Goal: Task Accomplishment & Management: Use online tool/utility

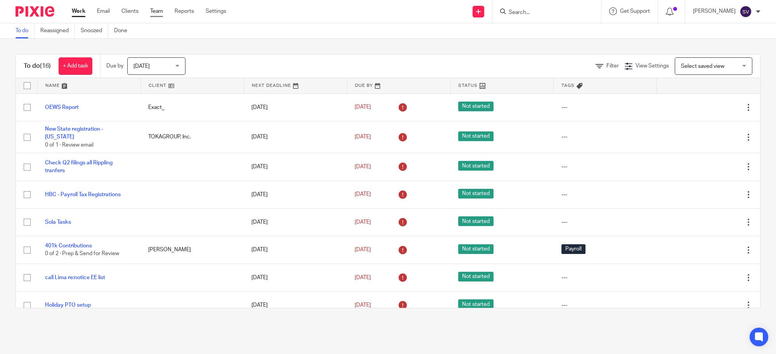
click at [160, 10] on link "Team" at bounding box center [156, 11] width 13 height 8
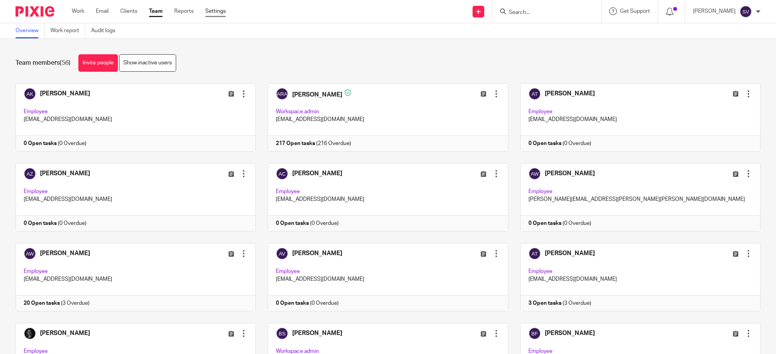
click at [220, 8] on link "Settings" at bounding box center [215, 11] width 21 height 8
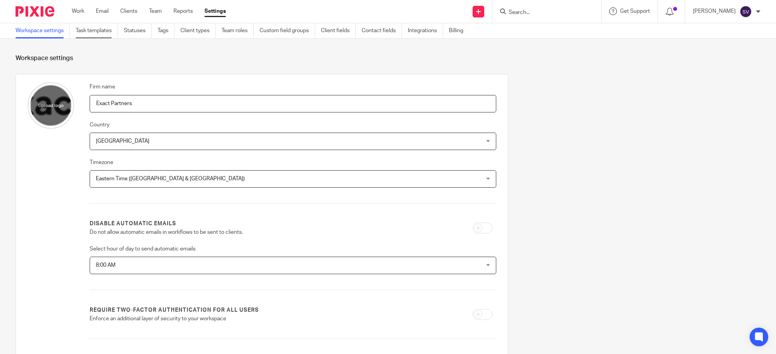
click at [100, 30] on link "Task templates" at bounding box center [97, 30] width 42 height 15
click at [107, 30] on link "Task templates" at bounding box center [97, 30] width 42 height 15
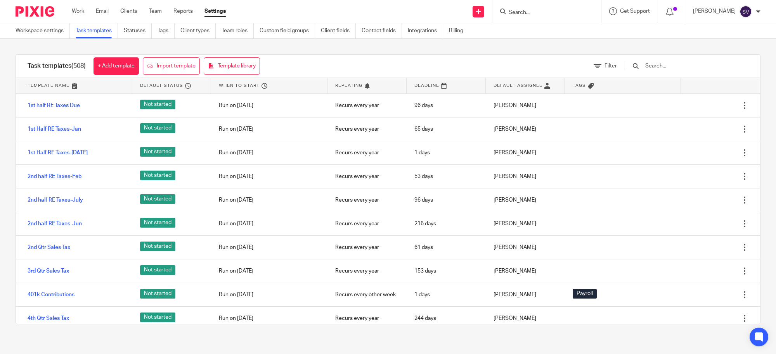
click at [681, 64] on input "text" at bounding box center [689, 66] width 90 height 9
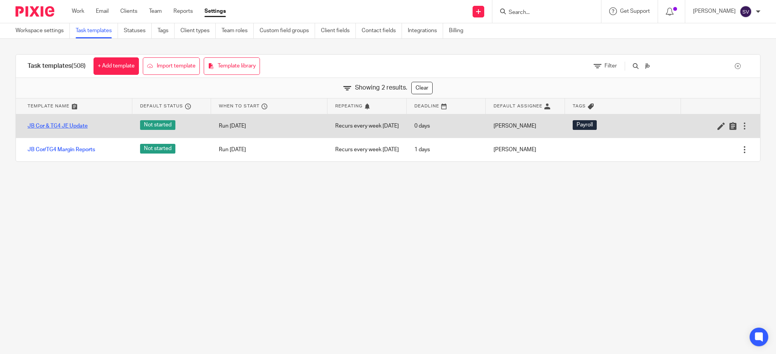
type input "jb"
click at [78, 126] on link "JB Cor & TG4 JE Update" at bounding box center [58, 126] width 60 height 8
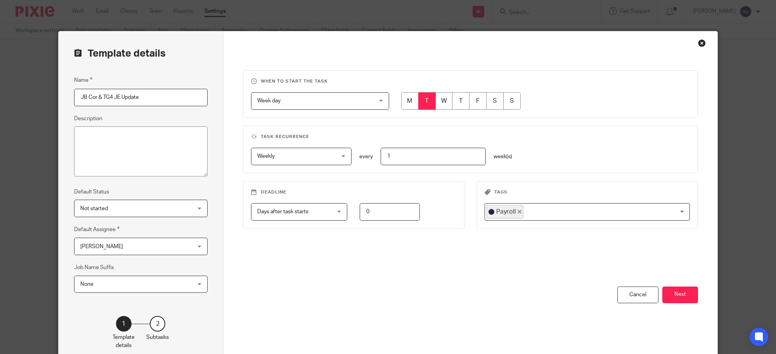
click at [152, 324] on div "2" at bounding box center [158, 324] width 16 height 16
click at [671, 297] on button "Next" at bounding box center [680, 295] width 36 height 17
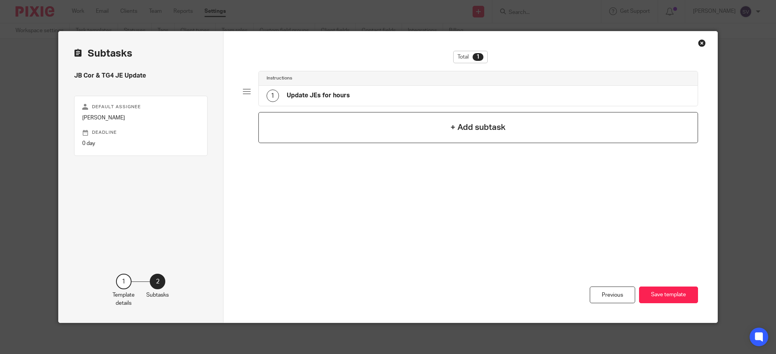
click at [493, 122] on h4 "+ Add subtask" at bounding box center [477, 127] width 55 height 12
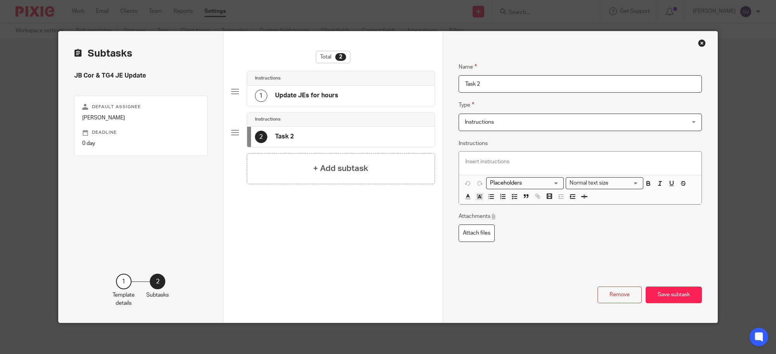
drag, startPoint x: 385, startPoint y: 92, endPoint x: 379, endPoint y: 149, distance: 58.1
click at [379, 149] on div "Instructions 1 Update JEs for hours Instructions 2 Task 2" at bounding box center [333, 112] width 204 height 82
click at [556, 83] on input "Task 2" at bounding box center [579, 83] width 243 height 17
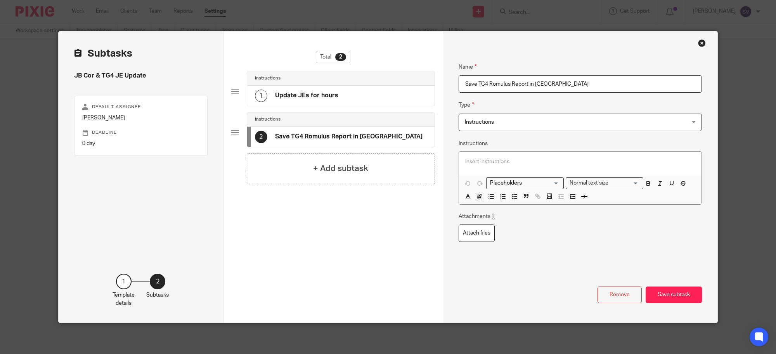
type input "Save TG4 Romulus Report in SP"
click at [524, 166] on div at bounding box center [580, 163] width 242 height 23
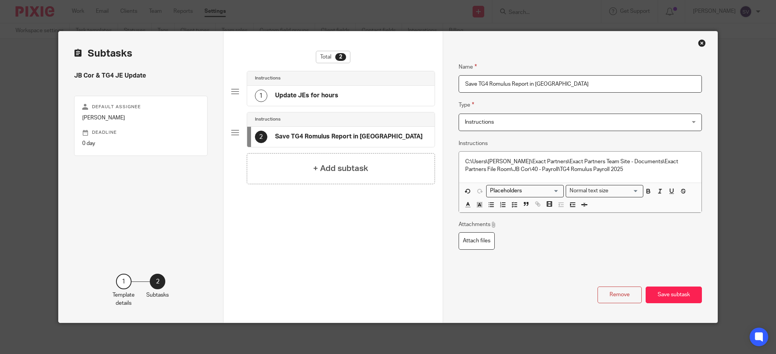
drag, startPoint x: 373, startPoint y: 133, endPoint x: 373, endPoint y: 102, distance: 31.0
click at [375, 81] on div "Instructions 1 Update JEs for hours Instructions 2 Save TG4 Romulus Report in SP" at bounding box center [333, 112] width 204 height 82
click at [326, 128] on div "2 Save TG4 Romulus Report in SP" at bounding box center [341, 137] width 188 height 20
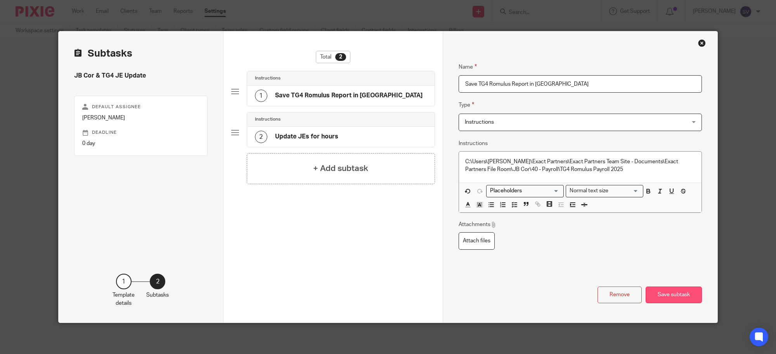
click at [652, 298] on button "Save subtask" at bounding box center [673, 295] width 56 height 17
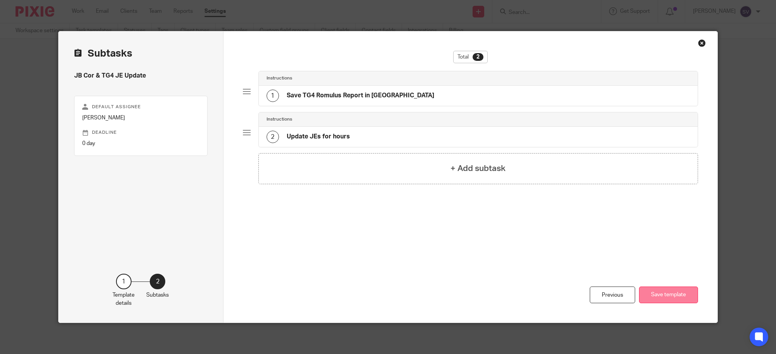
click at [651, 301] on button "Save template" at bounding box center [668, 295] width 59 height 17
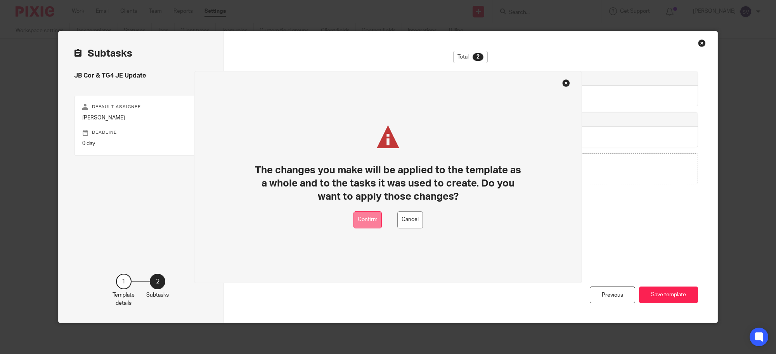
click at [376, 219] on button "Confirm" at bounding box center [367, 219] width 28 height 17
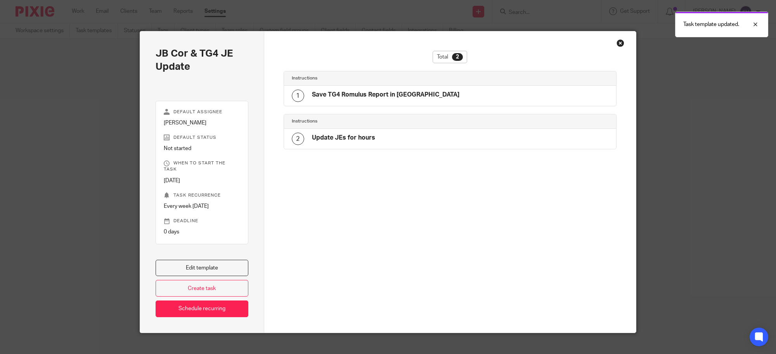
click at [617, 39] on div "Close this dialog window" at bounding box center [620, 43] width 8 height 8
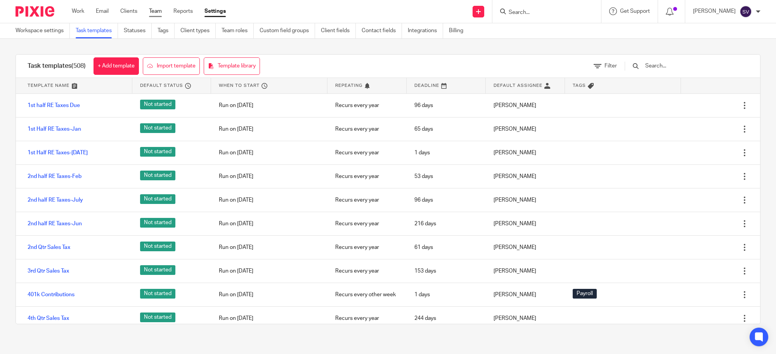
click at [149, 10] on link "Team" at bounding box center [155, 11] width 13 height 8
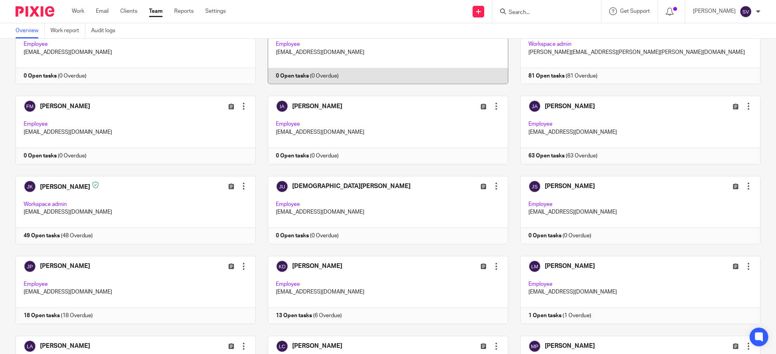
scroll to position [630, 0]
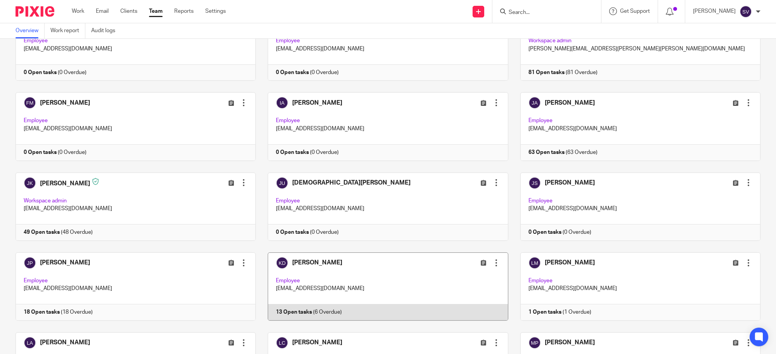
click at [387, 258] on link at bounding box center [382, 286] width 252 height 68
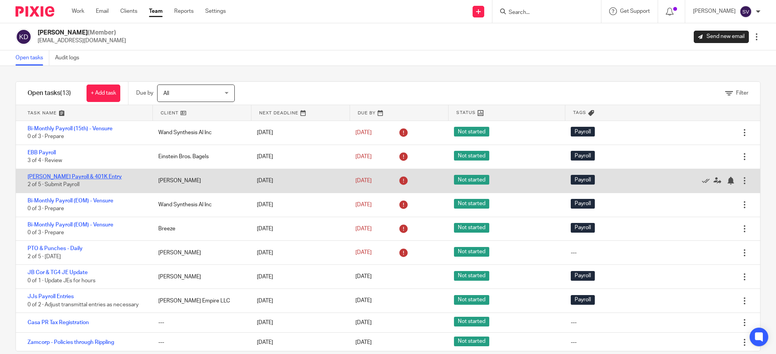
click at [72, 176] on link "[PERSON_NAME] Payroll & 401K Entry" at bounding box center [75, 176] width 94 height 5
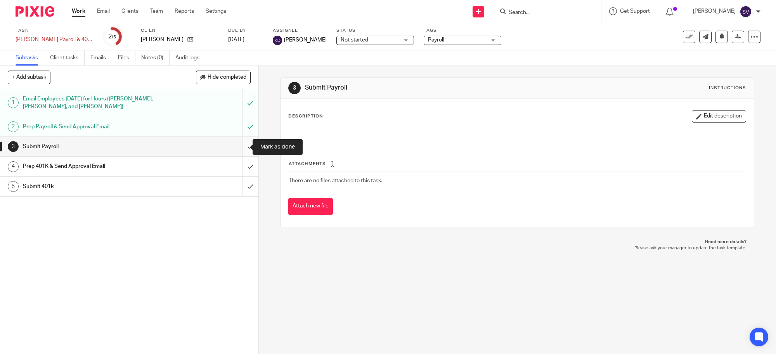
click at [237, 140] on input "submit" at bounding box center [129, 146] width 258 height 19
